Goal: Transaction & Acquisition: Book appointment/travel/reservation

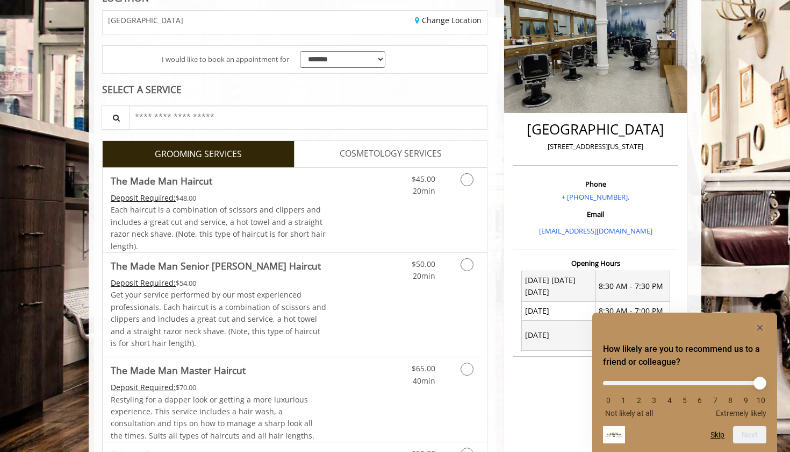
scroll to position [183, 0]
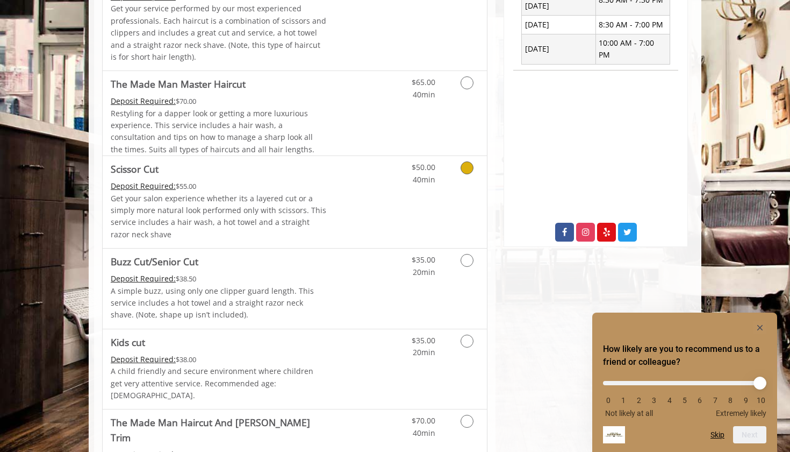
click at [339, 170] on link "Discounted Price" at bounding box center [359, 202] width 64 height 92
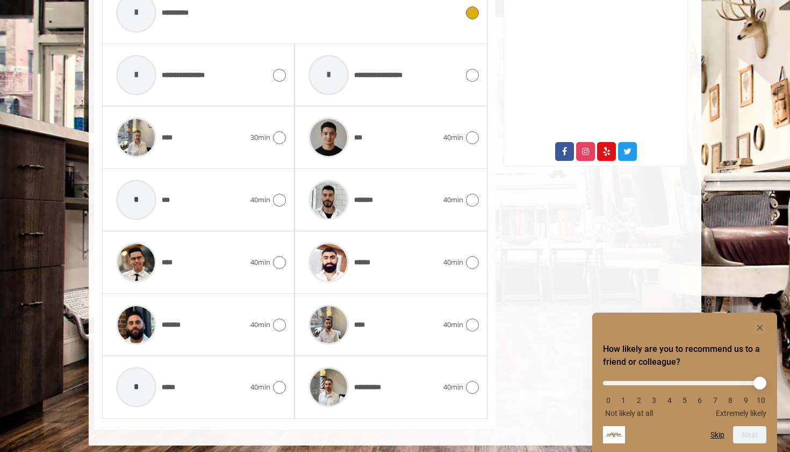
scroll to position [534, 0]
click at [271, 381] on div at bounding box center [278, 387] width 16 height 13
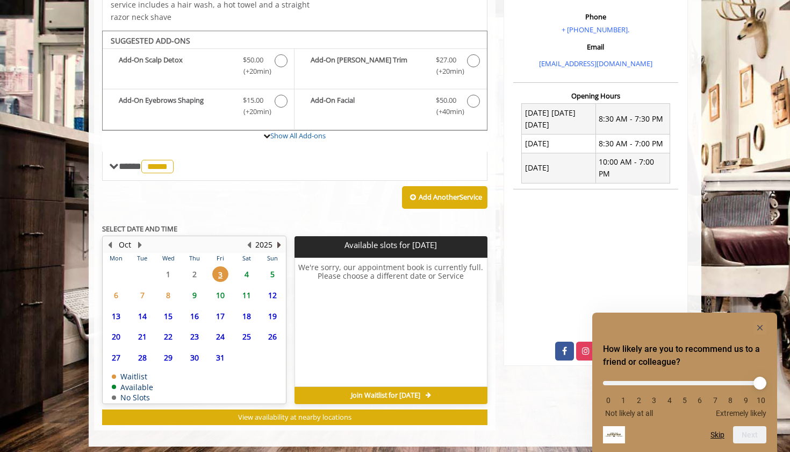
scroll to position [335, 0]
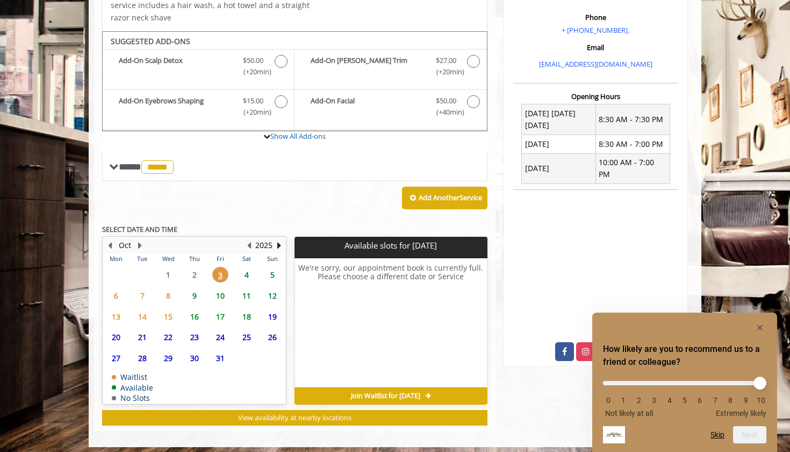
click at [248, 274] on span "4" at bounding box center [247, 275] width 16 height 16
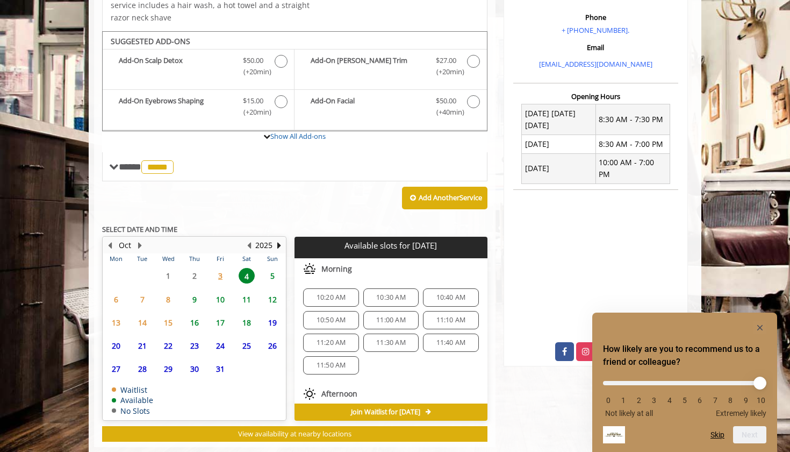
scroll to position [351, 0]
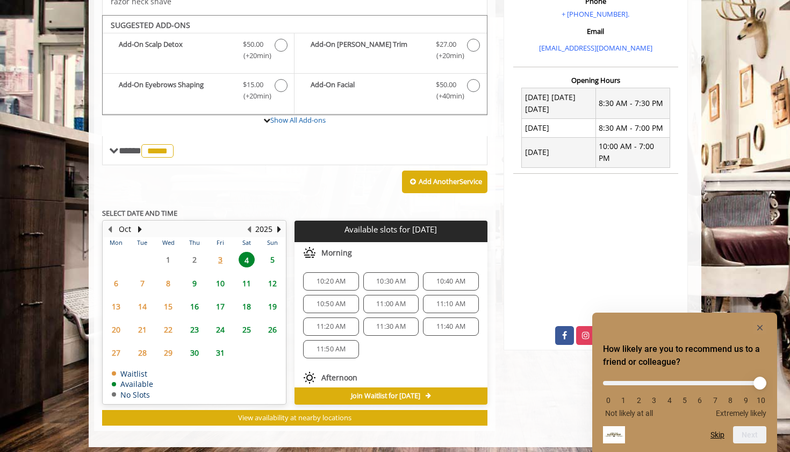
click at [274, 258] on span "5" at bounding box center [272, 260] width 16 height 16
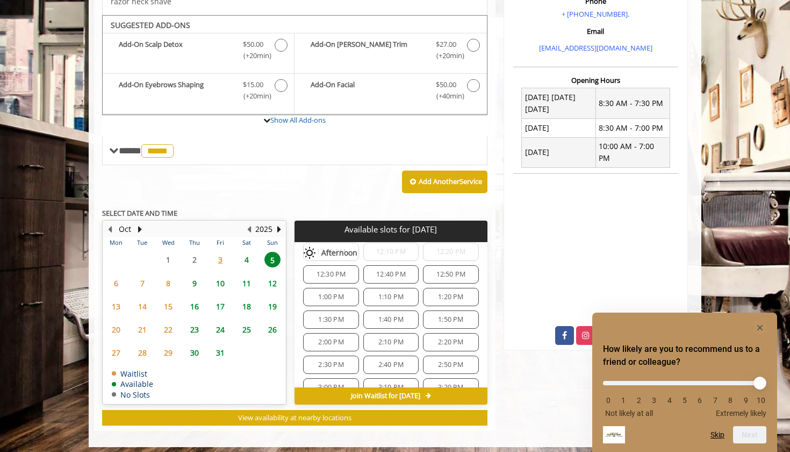
scroll to position [155, 0]
click at [314, 292] on span "1:00 PM" at bounding box center [331, 296] width 46 height 9
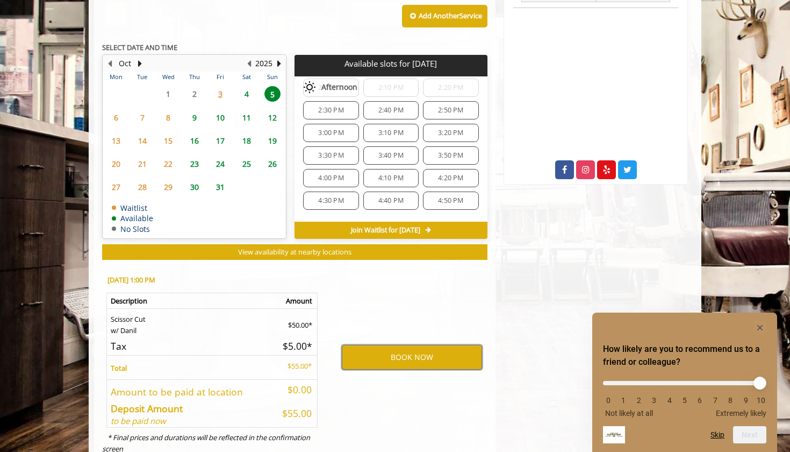
scroll to position [506, 0]
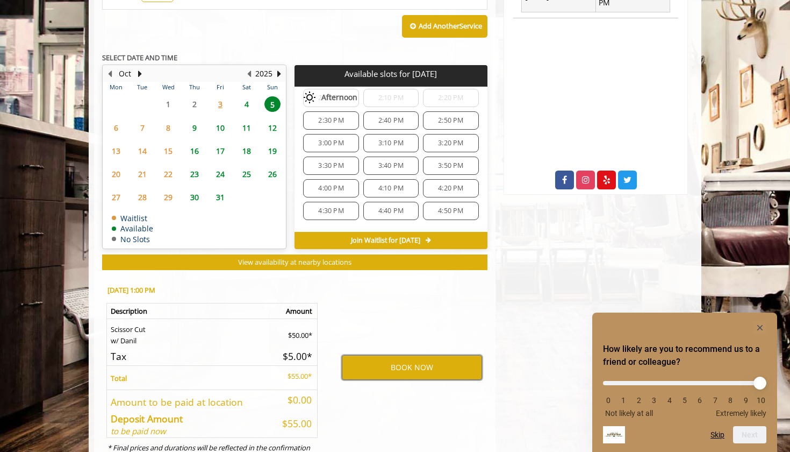
click at [395, 363] on button "BOOK NOW" at bounding box center [412, 367] width 140 height 25
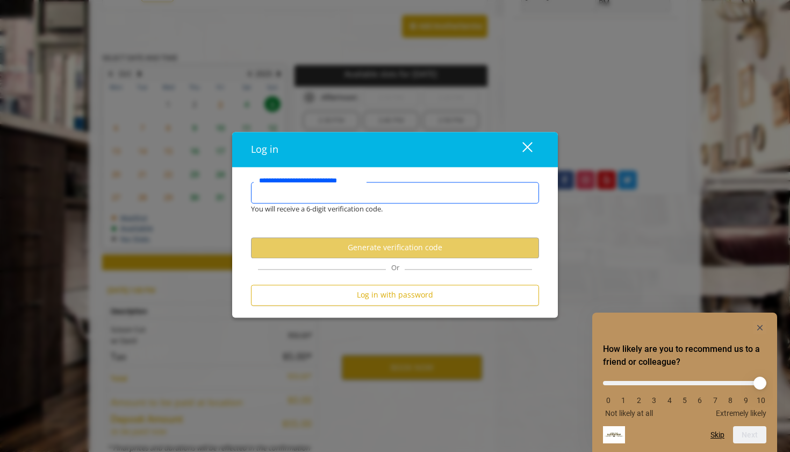
click at [347, 193] on input "**********" at bounding box center [395, 193] width 288 height 22
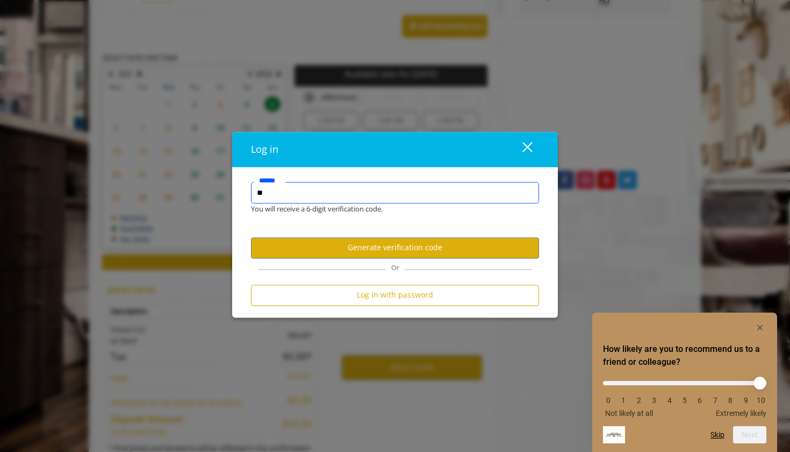
type input "*"
type input "**********"
click at [348, 242] on button "Generate verification code" at bounding box center [395, 247] width 288 height 21
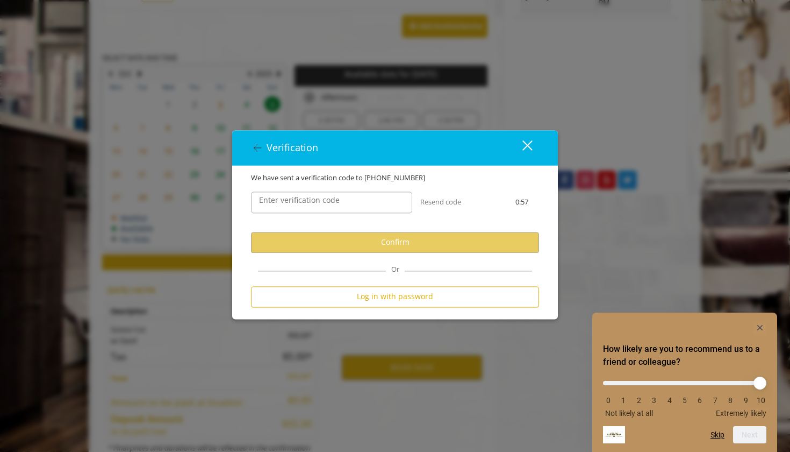
click at [521, 146] on div "close" at bounding box center [521, 148] width 22 height 16
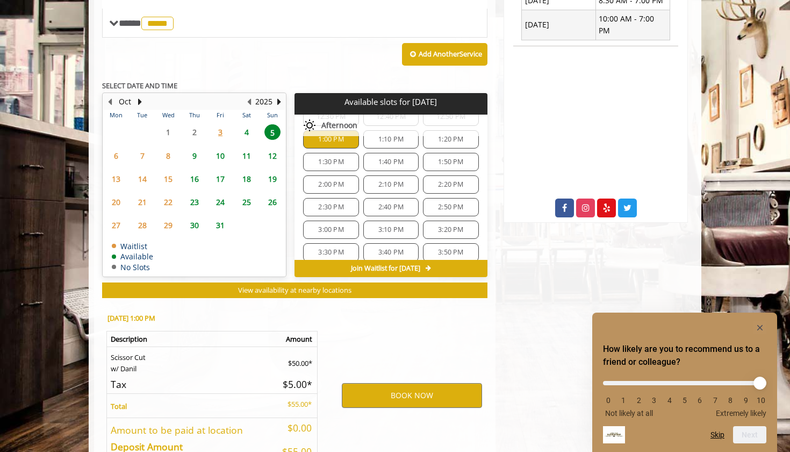
scroll to position [480, 0]
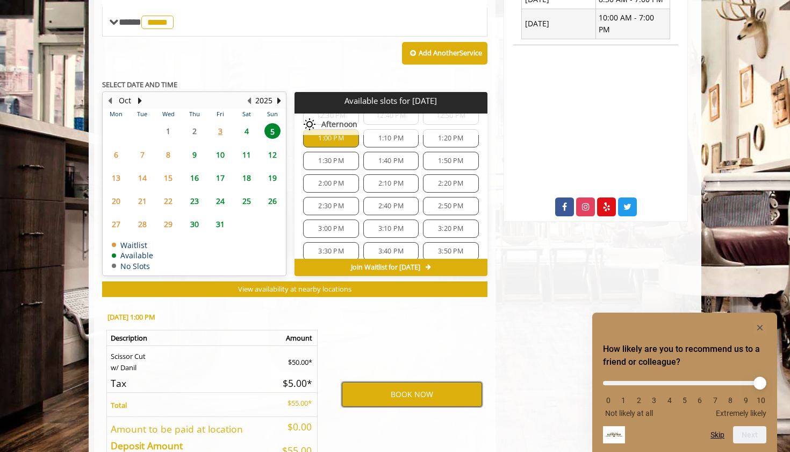
click at [363, 388] on button "BOOK NOW" at bounding box center [412, 394] width 140 height 25
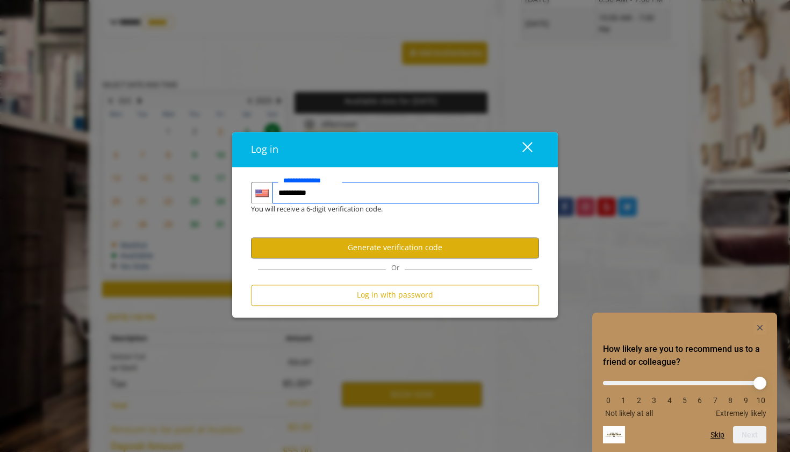
type input "**********"
click at [346, 261] on form "**********" at bounding box center [395, 246] width 288 height 129
click at [346, 249] on button "Generate verification code" at bounding box center [395, 247] width 288 height 21
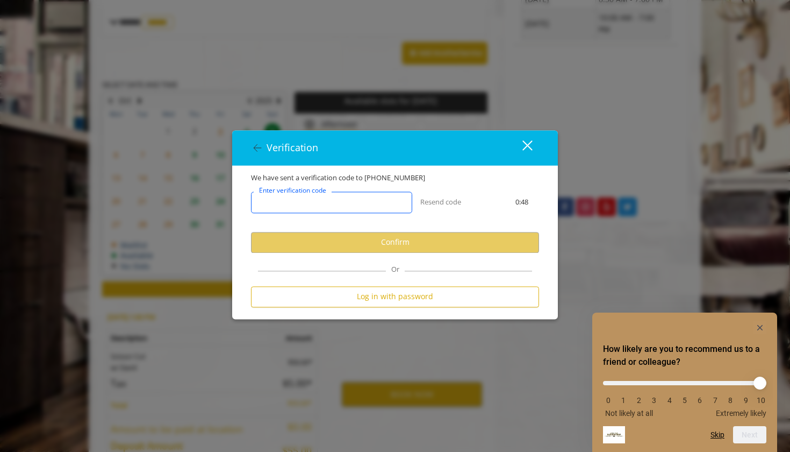
click at [337, 206] on input "Enter verification code" at bounding box center [331, 202] width 161 height 22
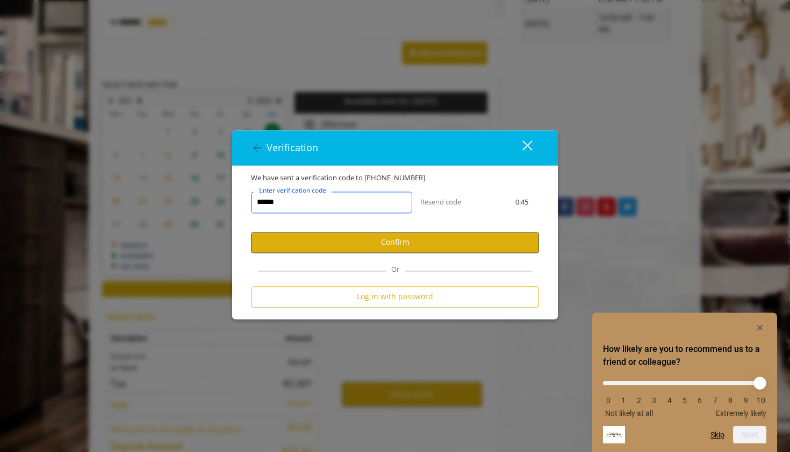
type input "******"
click at [338, 243] on button "Confirm" at bounding box center [395, 242] width 288 height 21
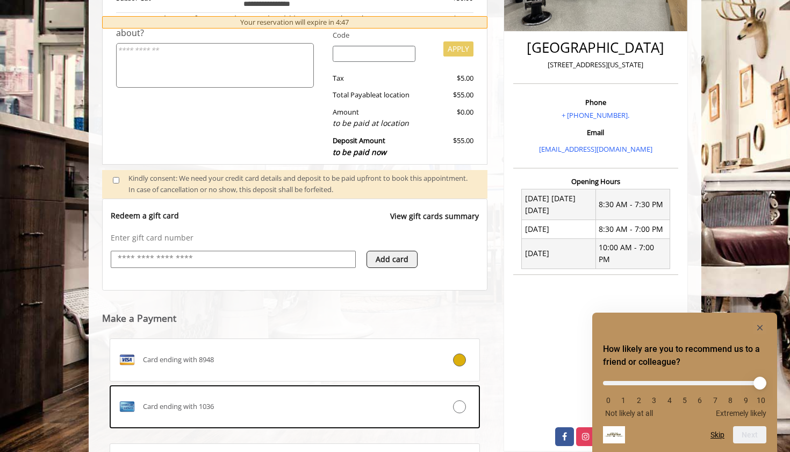
scroll to position [261, 0]
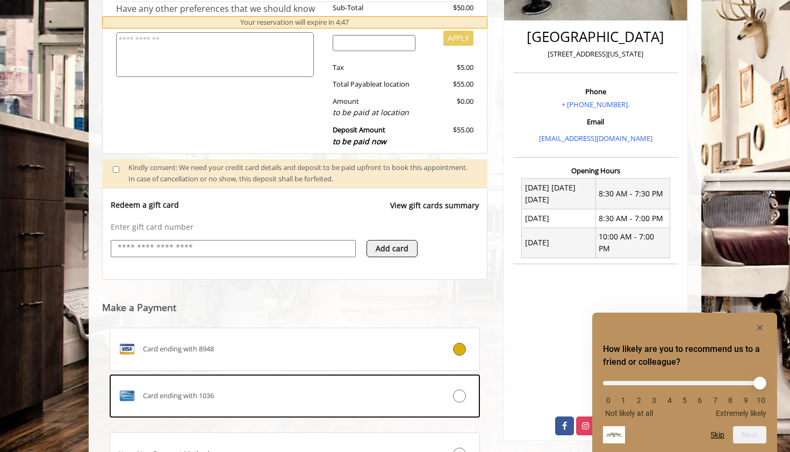
click at [117, 241] on input "text" at bounding box center [233, 247] width 233 height 13
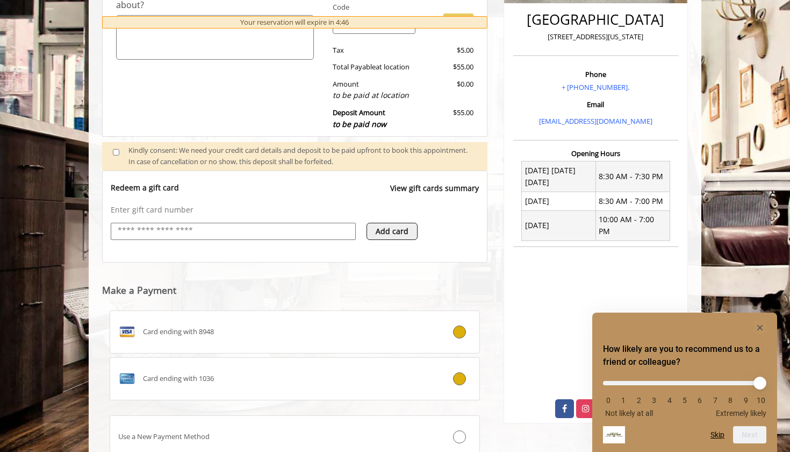
click at [184, 373] on span "Card ending with 1036" at bounding box center [178, 378] width 71 height 11
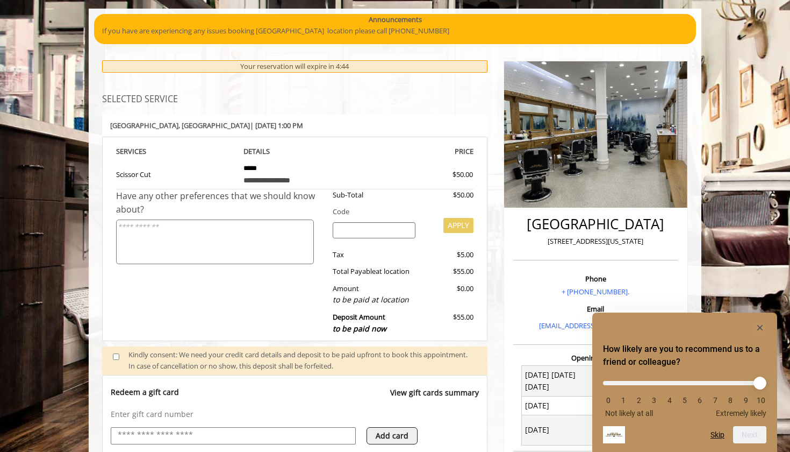
scroll to position [70, 0]
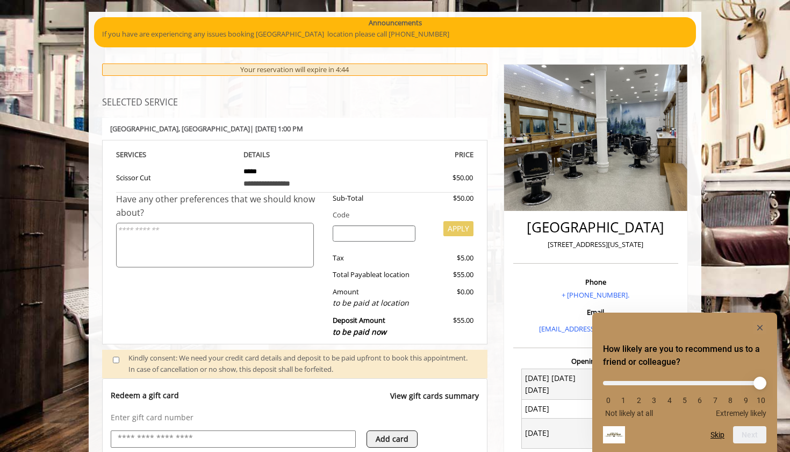
click at [201, 228] on textarea at bounding box center [215, 245] width 198 height 45
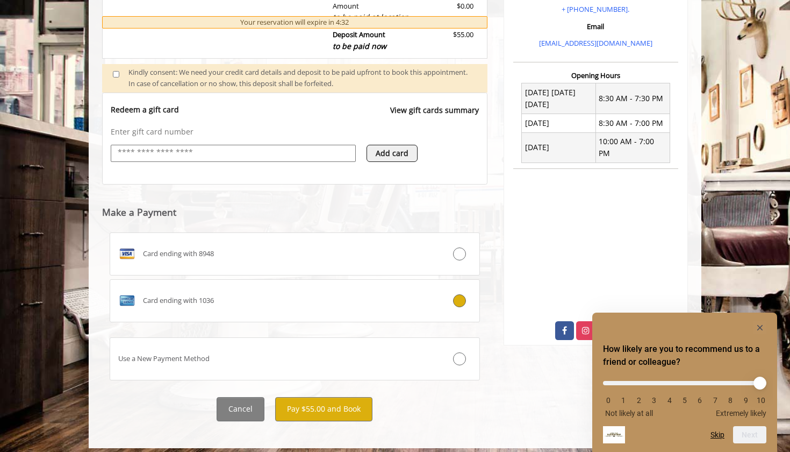
scroll to position [355, 0]
click at [285, 400] on button "Pay $55.00 and Book" at bounding box center [323, 409] width 97 height 24
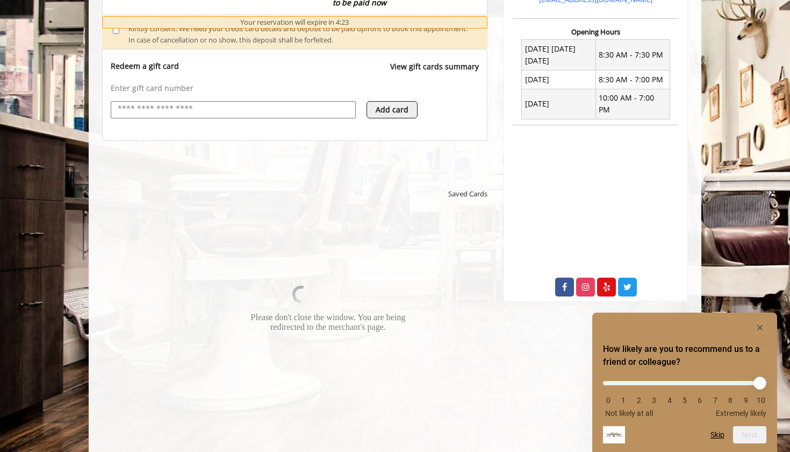
scroll to position [403, 0]
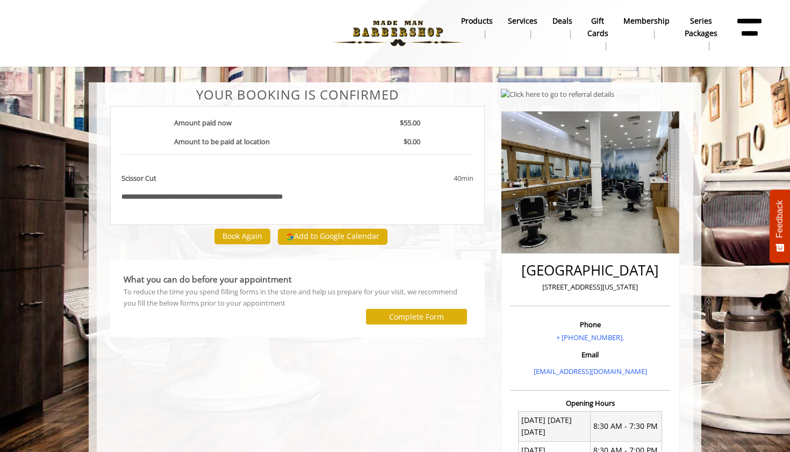
click at [296, 299] on div "To reduce the time you spend filling forms in the store and help us prepare for…" at bounding box center [298, 297] width 348 height 23
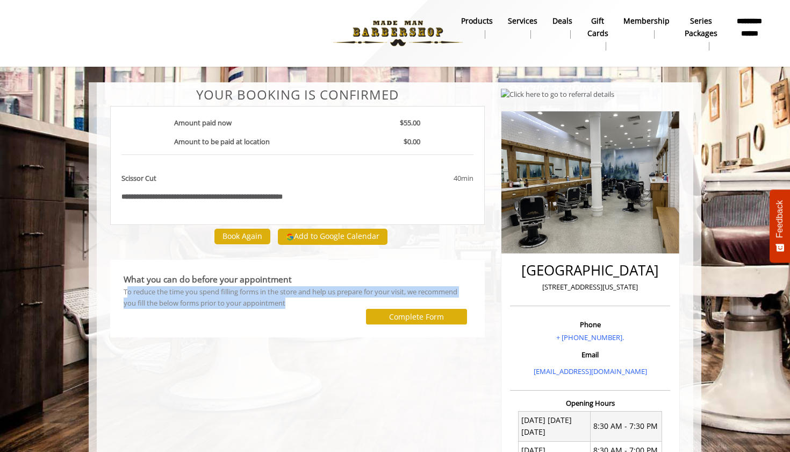
click at [296, 299] on div "To reduce the time you spend filling forms in the store and help us prepare for…" at bounding box center [298, 297] width 348 height 23
